Goal: Find specific page/section: Find specific page/section

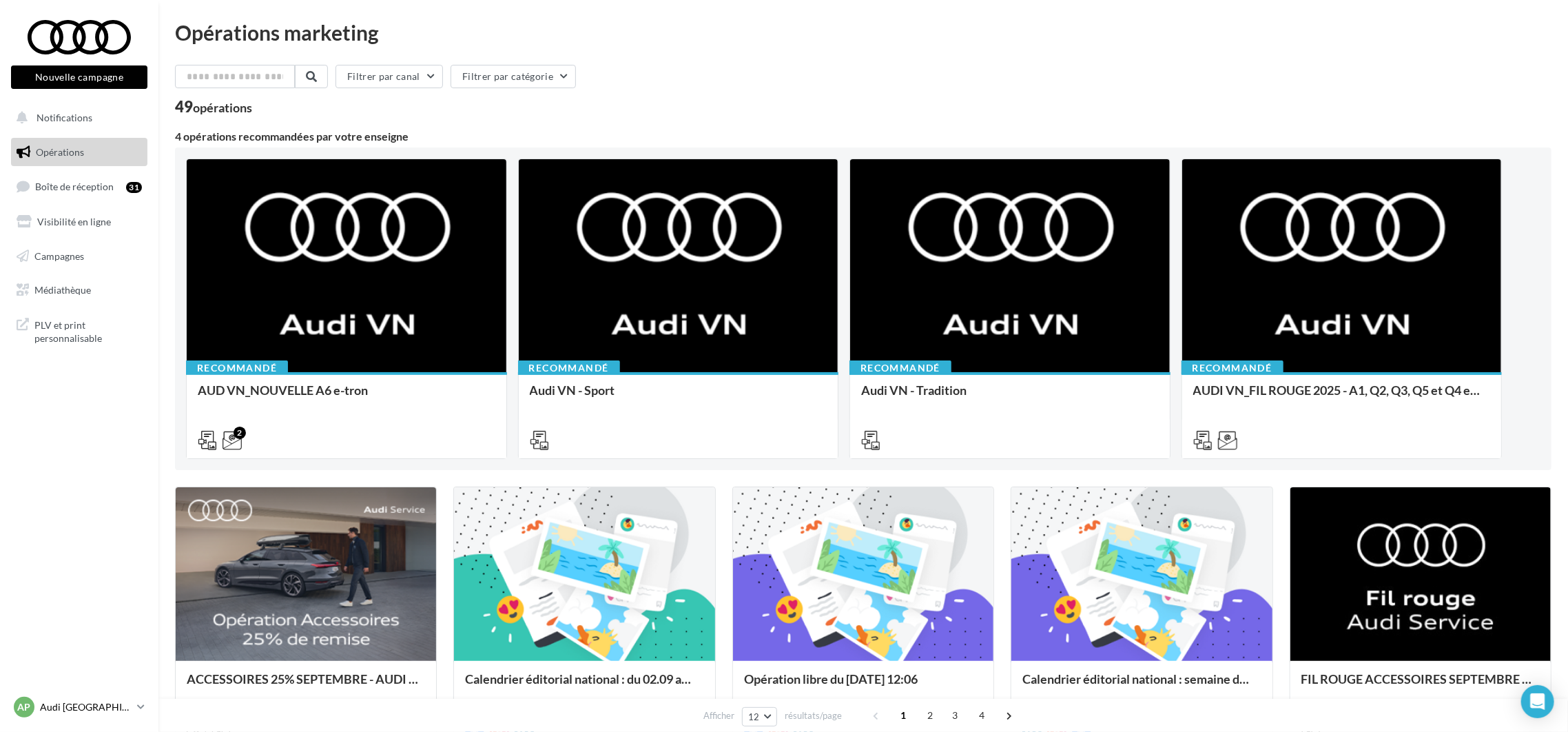
click at [107, 707] on p "Audi [GEOGRAPHIC_DATA] 16" at bounding box center [86, 707] width 92 height 14
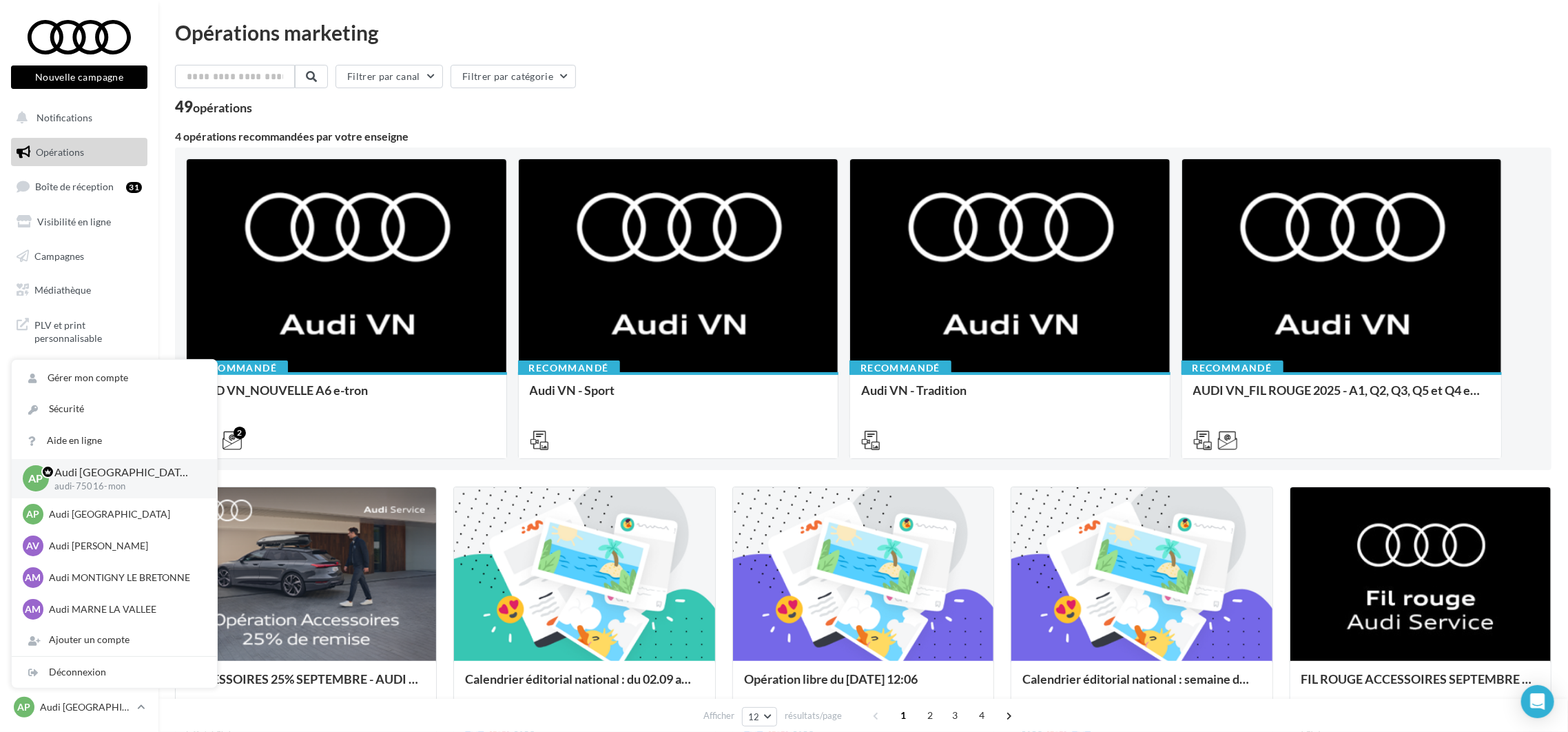
click at [713, 68] on div "Filtrer par canal Filtrer par catégorie" at bounding box center [863, 79] width 1376 height 29
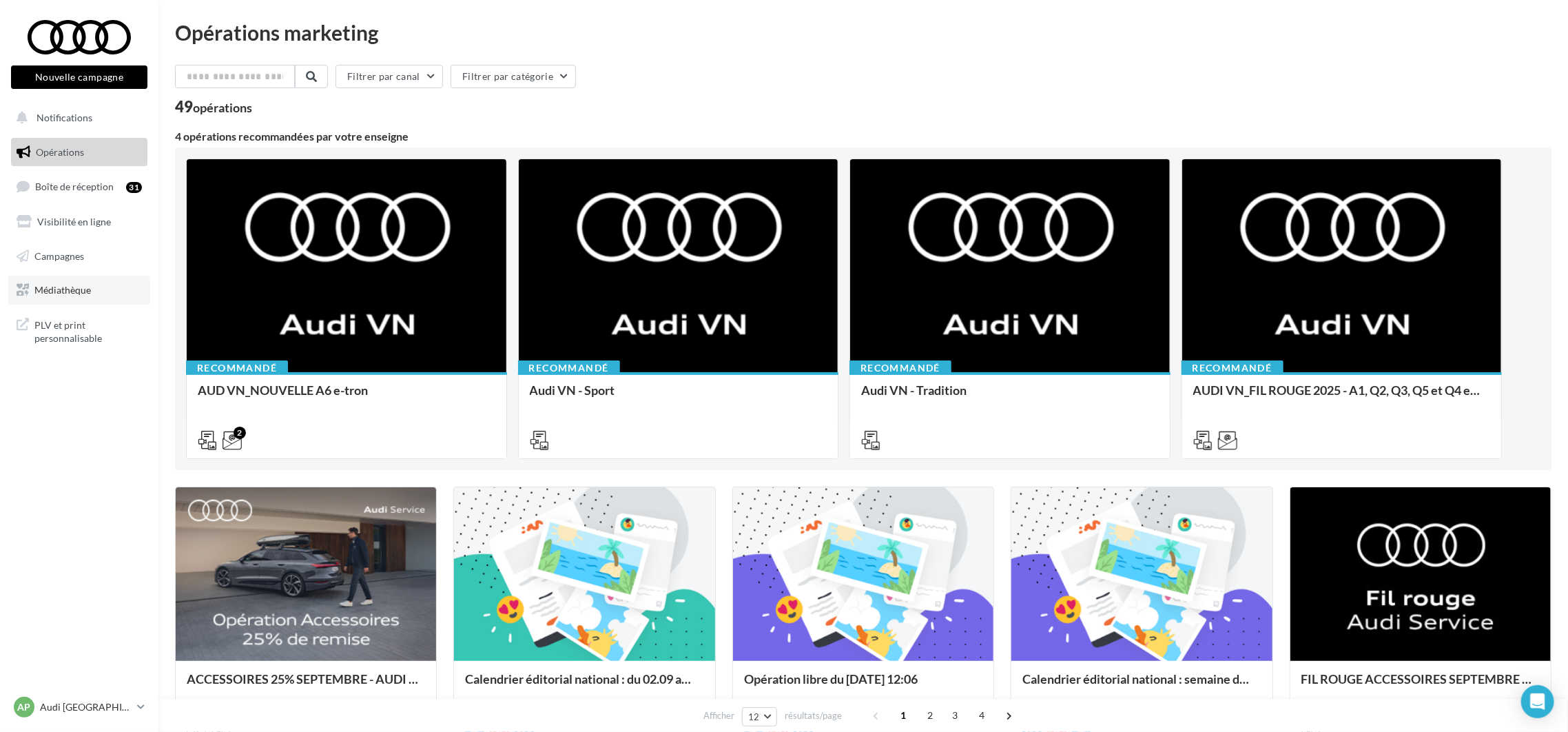
click at [60, 293] on span "Médiathèque" at bounding box center [62, 289] width 56 height 11
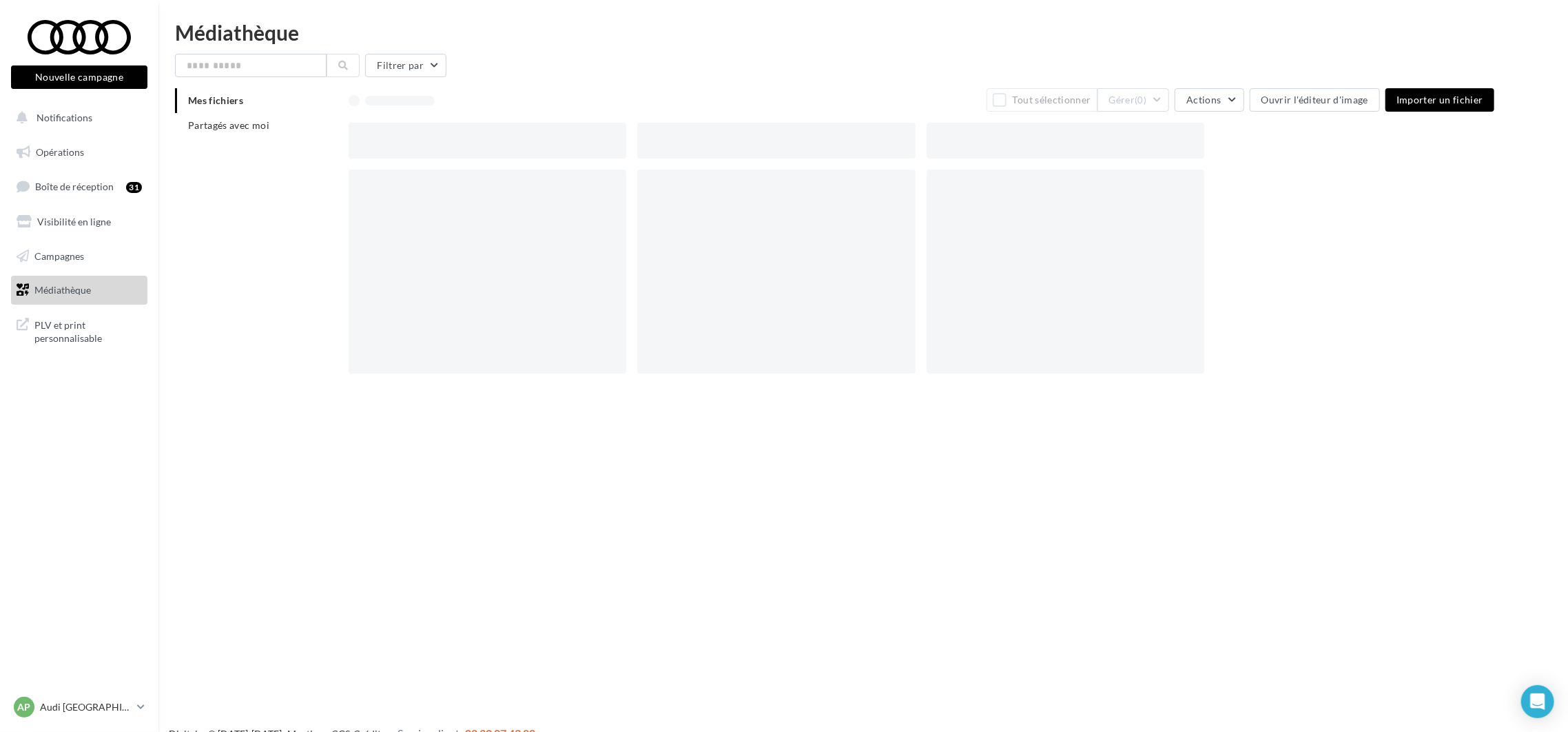
click at [56, 314] on link "PLV et print personnalisable" at bounding box center [79, 330] width 142 height 40
